Goal: Task Accomplishment & Management: Manage account settings

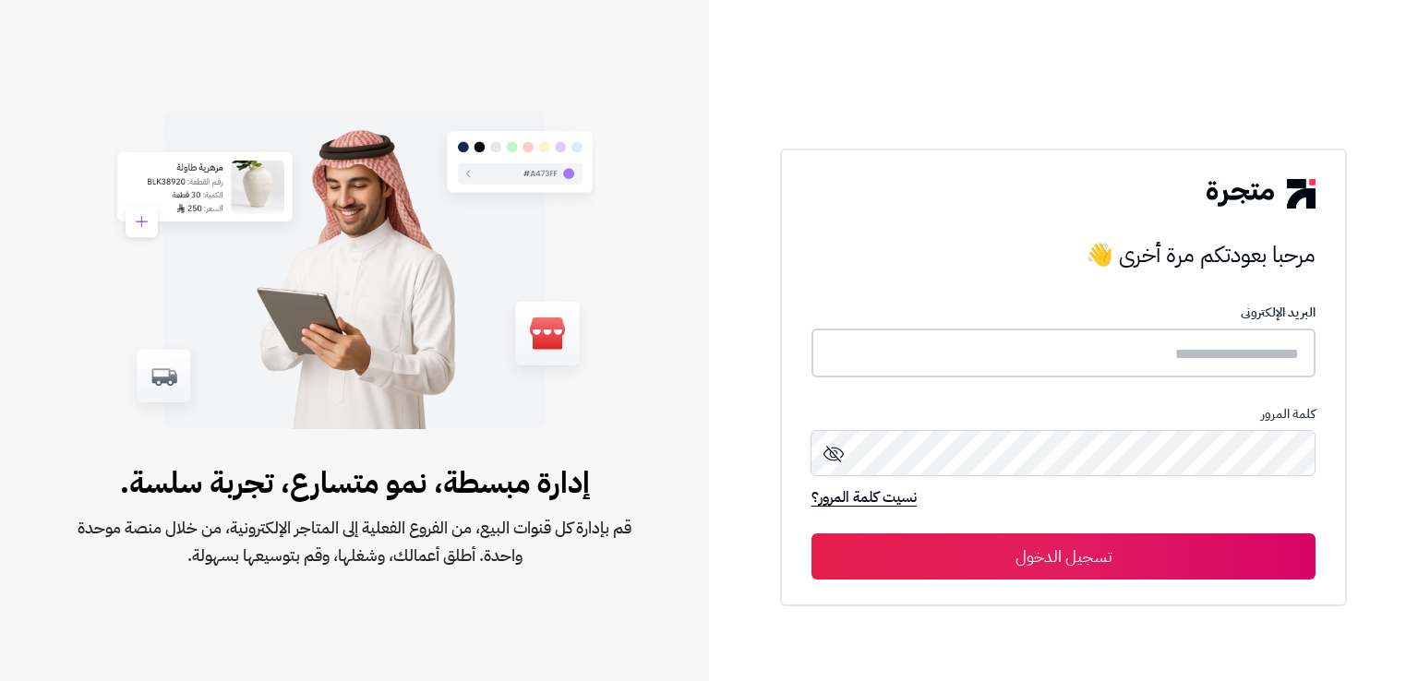
type input "**********"
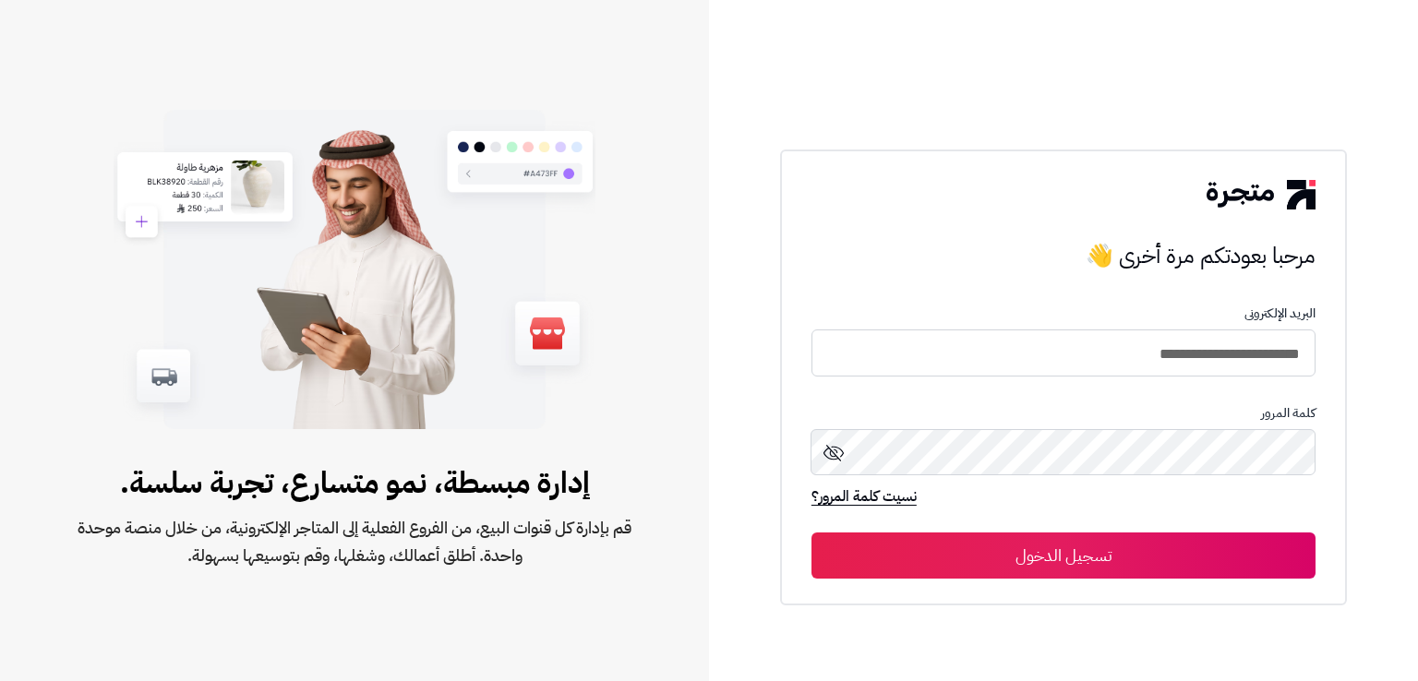
click at [954, 576] on button "تسجيل الدخول" at bounding box center [1063, 556] width 504 height 46
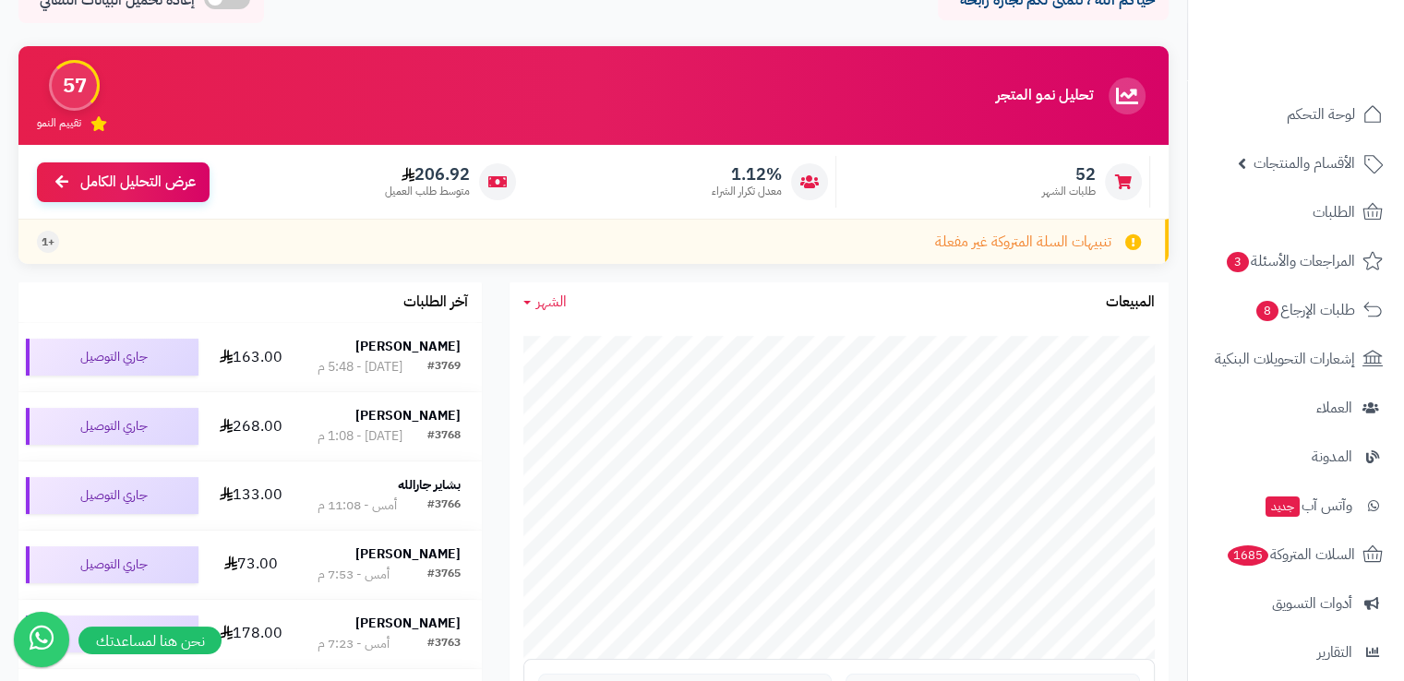
scroll to position [103, 0]
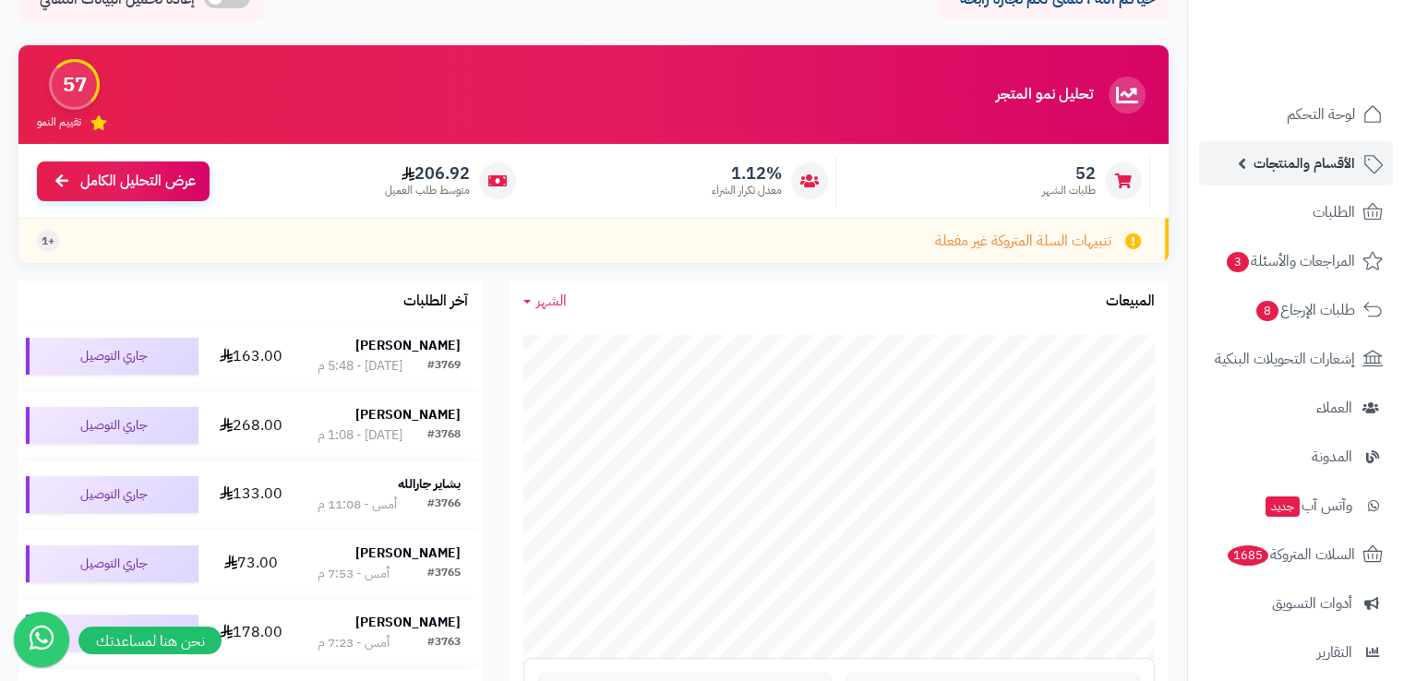
click at [1262, 177] on link "الأقسام والمنتجات" at bounding box center [1296, 163] width 194 height 44
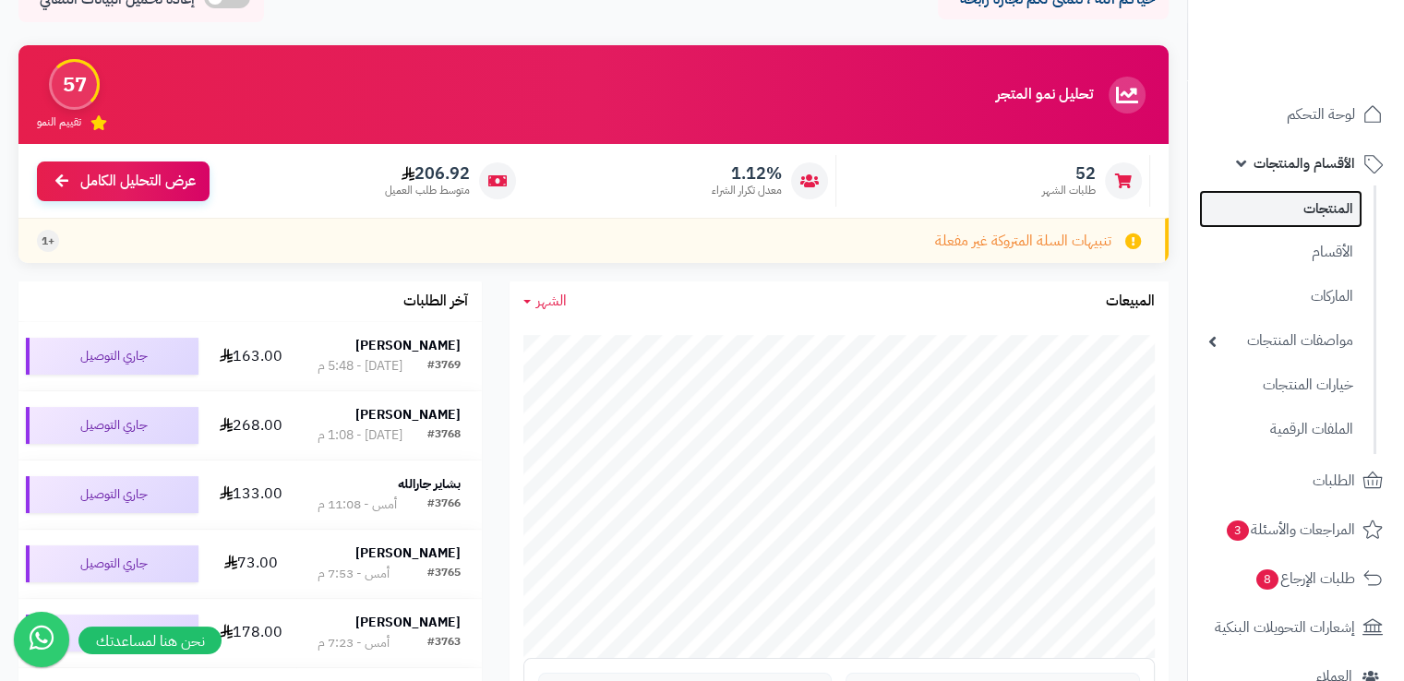
click at [1244, 222] on link "المنتجات" at bounding box center [1280, 209] width 163 height 38
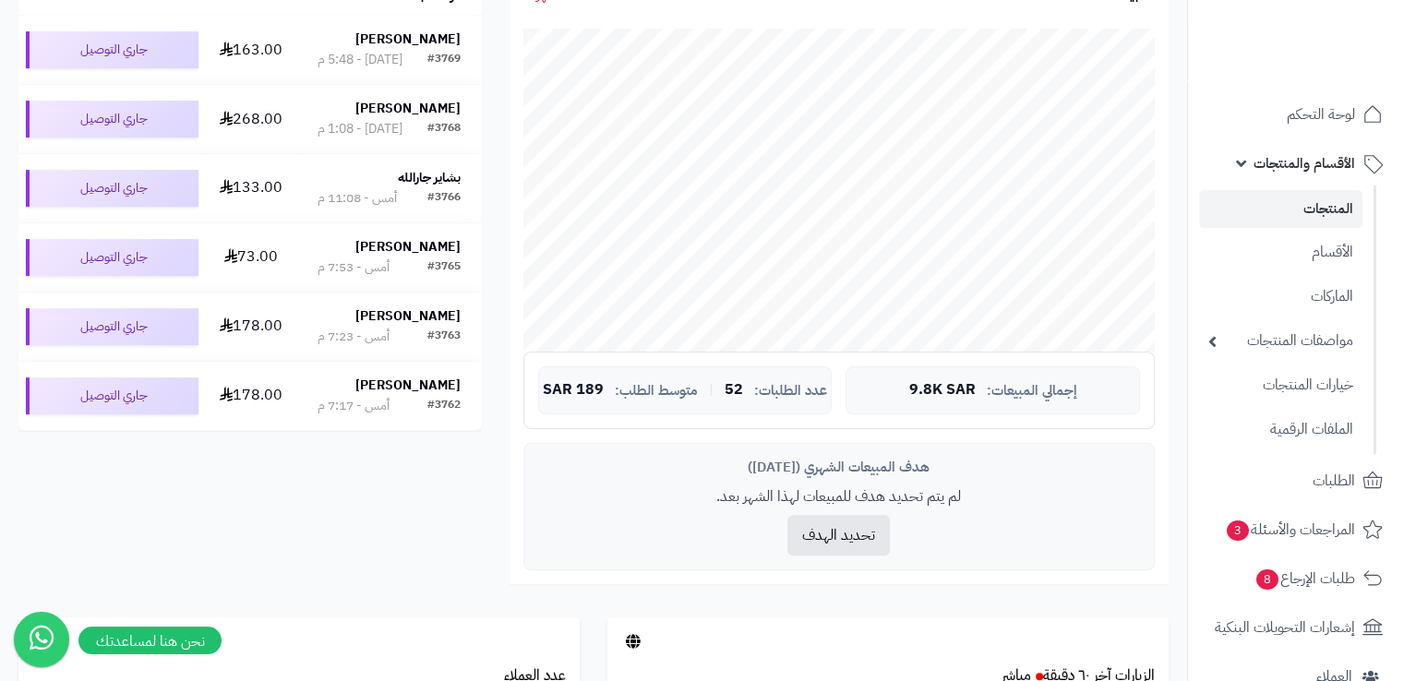
scroll to position [410, 0]
click at [1328, 164] on span "الأقسام والمنتجات" at bounding box center [1305, 163] width 102 height 26
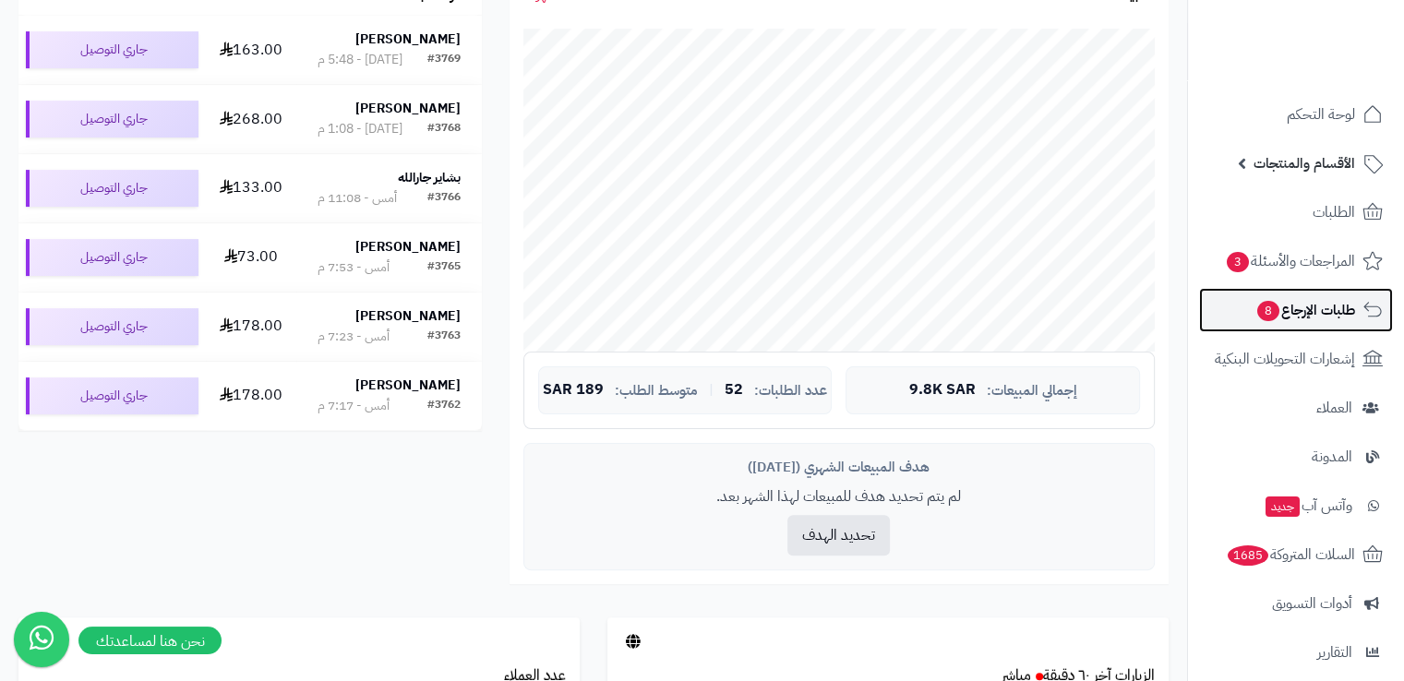
click at [1297, 313] on span "طلبات الإرجاع 8" at bounding box center [1305, 310] width 100 height 26
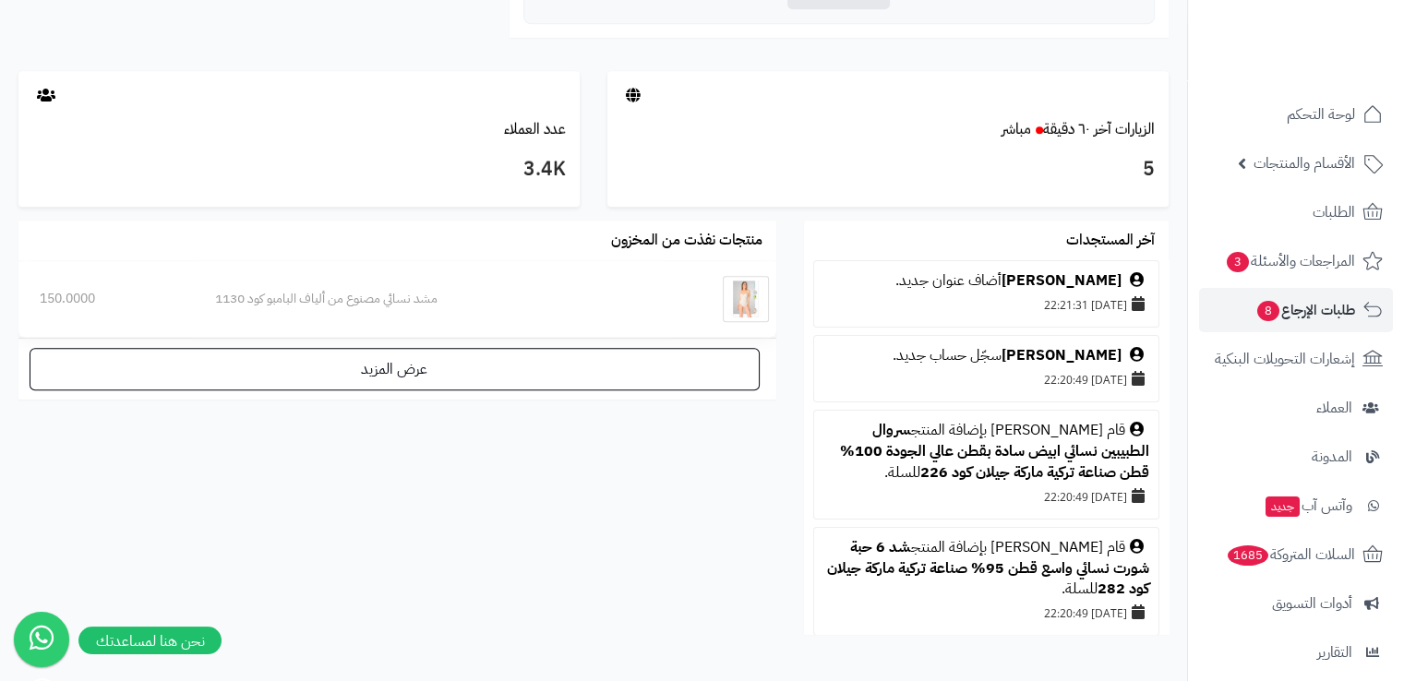
scroll to position [1053, 0]
